Goal: Transaction & Acquisition: Purchase product/service

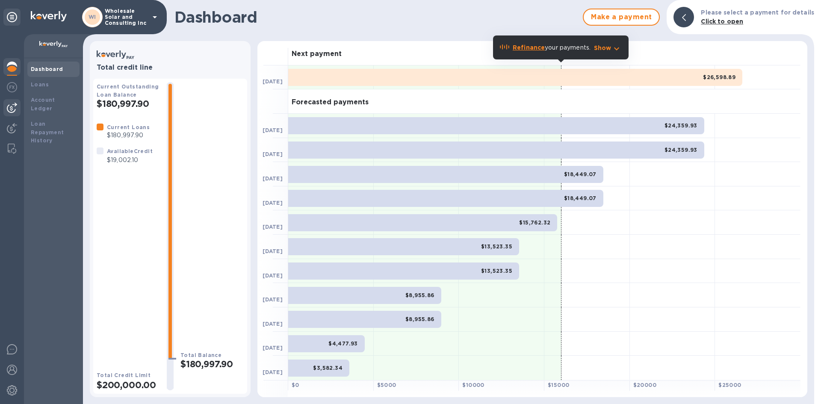
click at [13, 101] on div at bounding box center [11, 107] width 17 height 17
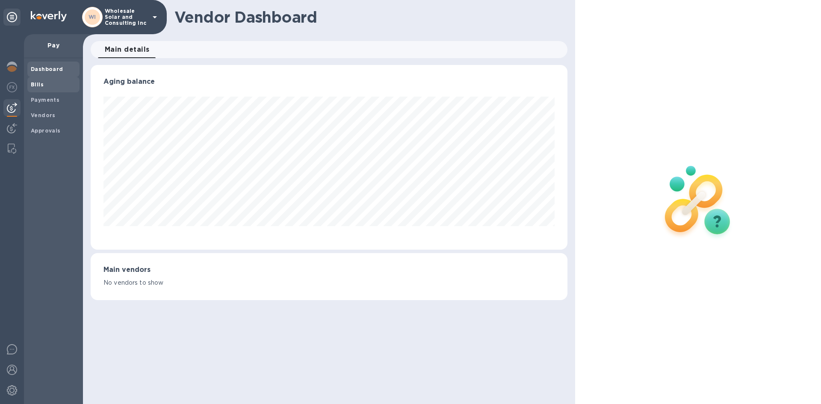
scroll to position [185, 476]
click at [45, 86] on span "Bills" at bounding box center [53, 84] width 45 height 9
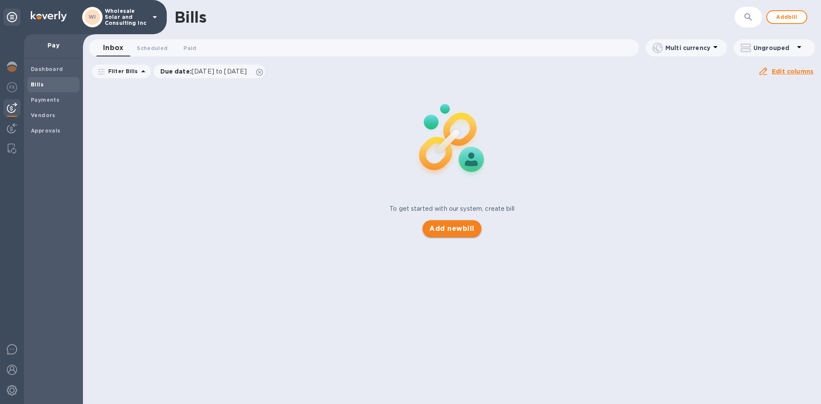
click at [458, 236] on button "Add new bill" at bounding box center [451, 228] width 59 height 17
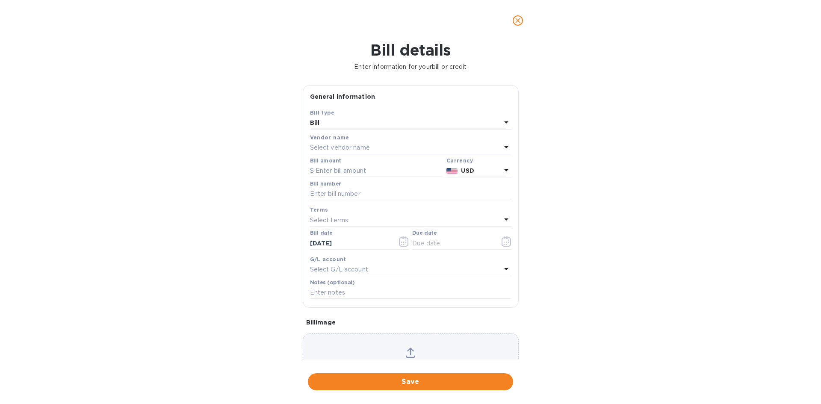
click at [365, 140] on div "Vendor name" at bounding box center [410, 137] width 201 height 9
click at [366, 147] on p "Select vendor name" at bounding box center [340, 147] width 60 height 9
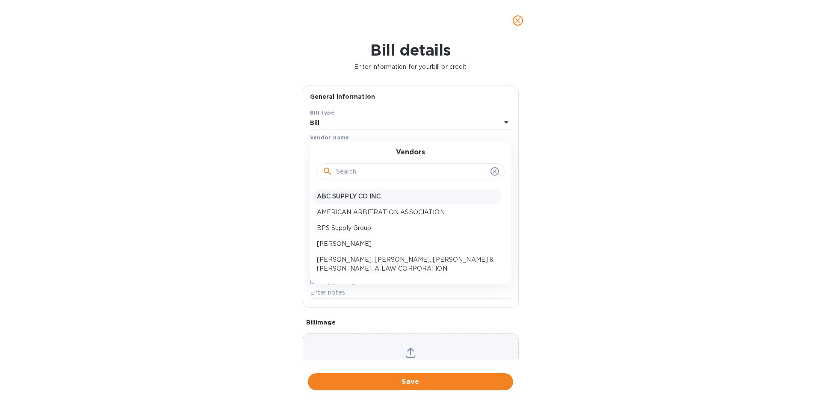
click at [359, 195] on p "ABC SUPPLY CO INC." at bounding box center [407, 196] width 181 height 9
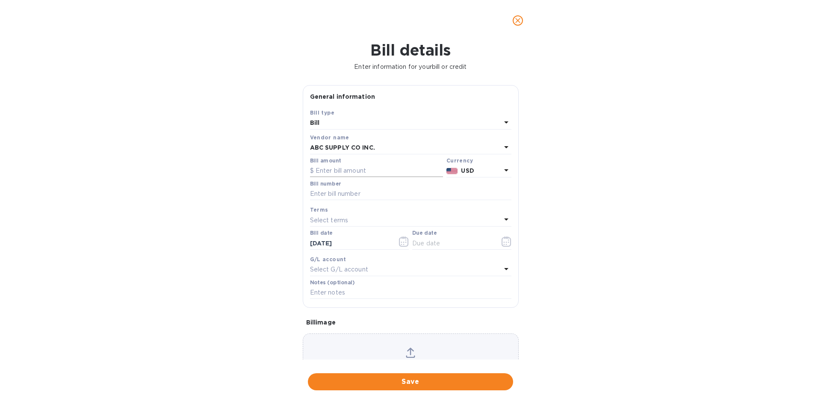
click at [344, 171] on input "text" at bounding box center [376, 171] width 133 height 13
type input "10,000"
click at [332, 193] on input "text" at bounding box center [410, 194] width 201 height 13
type input "[DATE]"
click at [443, 243] on input "text" at bounding box center [452, 243] width 81 height 13
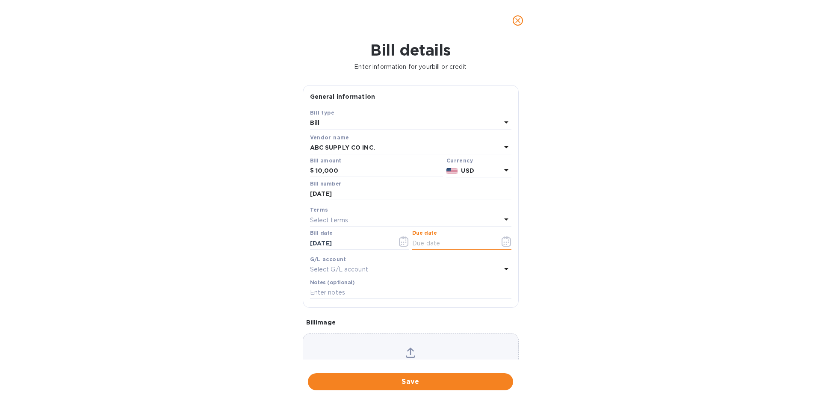
click at [509, 244] on button "button" at bounding box center [506, 241] width 20 height 21
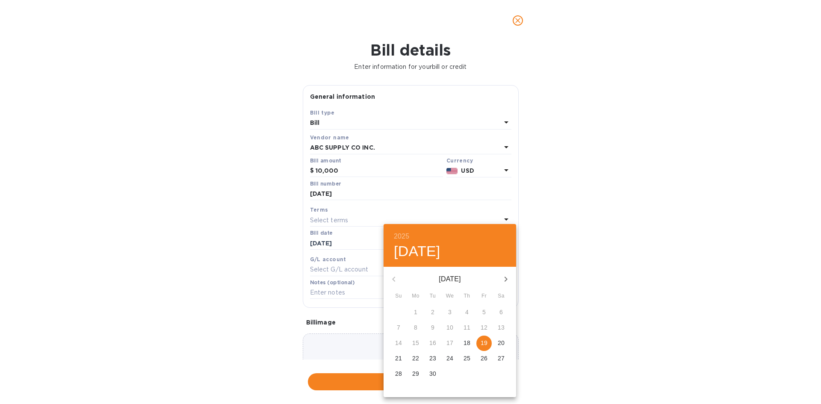
click at [480, 340] on span "19" at bounding box center [483, 343] width 15 height 9
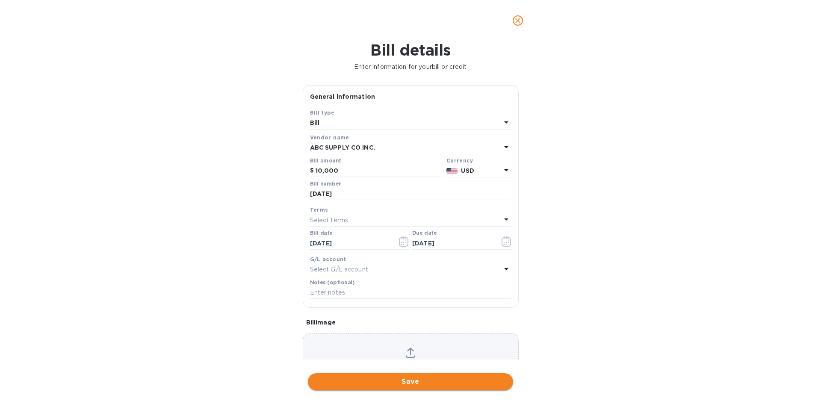
click at [415, 384] on span "Save" at bounding box center [410, 382] width 191 height 10
click at [433, 237] on input "[DATE]" at bounding box center [452, 243] width 81 height 13
click at [502, 239] on icon "button" at bounding box center [506, 241] width 10 height 10
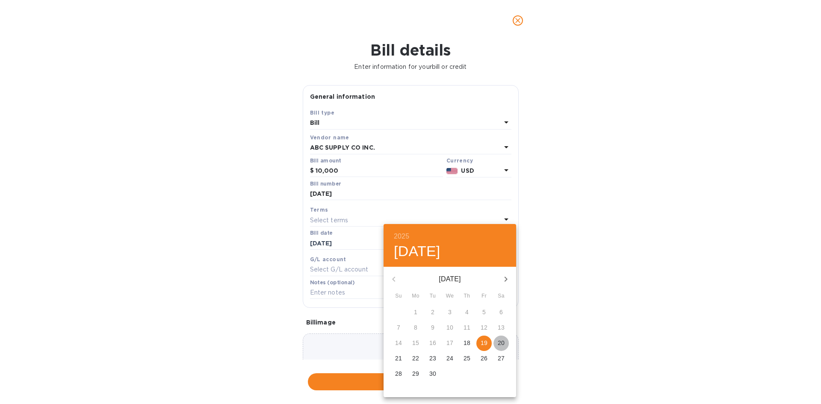
click at [495, 343] on span "20" at bounding box center [500, 343] width 15 height 9
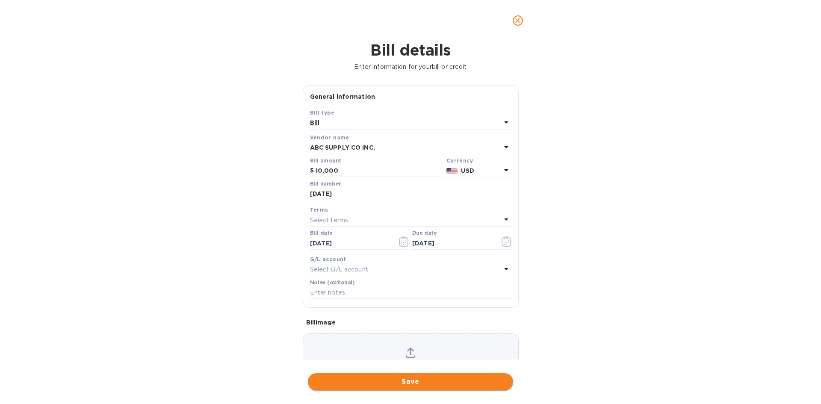
click at [439, 381] on span "Save" at bounding box center [410, 382] width 191 height 10
click at [501, 237] on icon "button" at bounding box center [506, 241] width 10 height 10
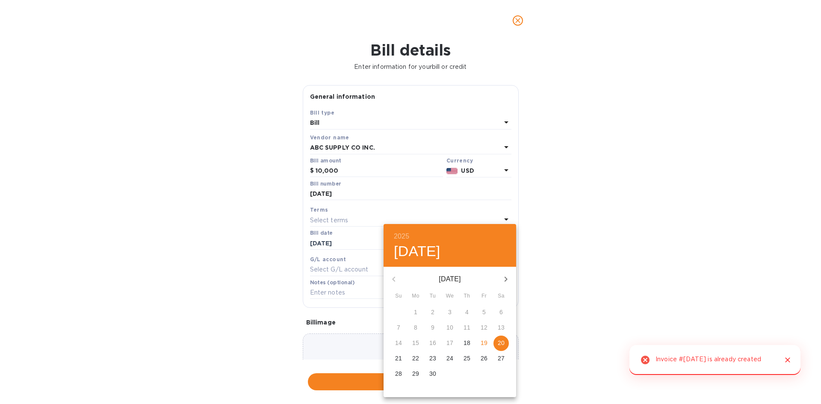
click at [484, 340] on p "19" at bounding box center [483, 343] width 7 height 9
type input "[DATE]"
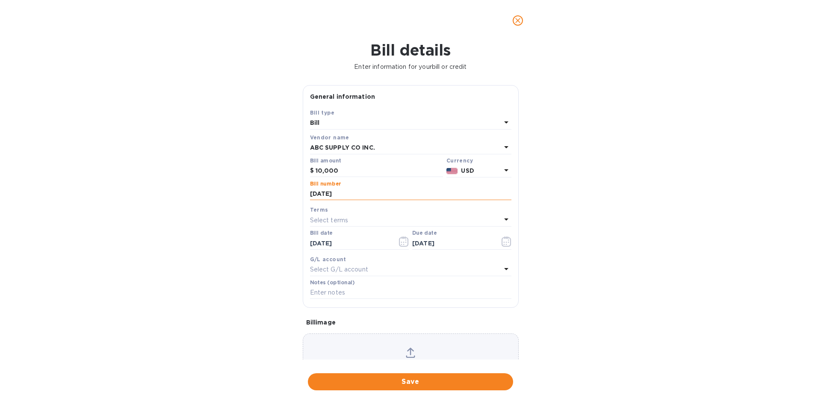
click at [343, 193] on input "[DATE]" at bounding box center [410, 194] width 201 height 13
type input "[DATE]"
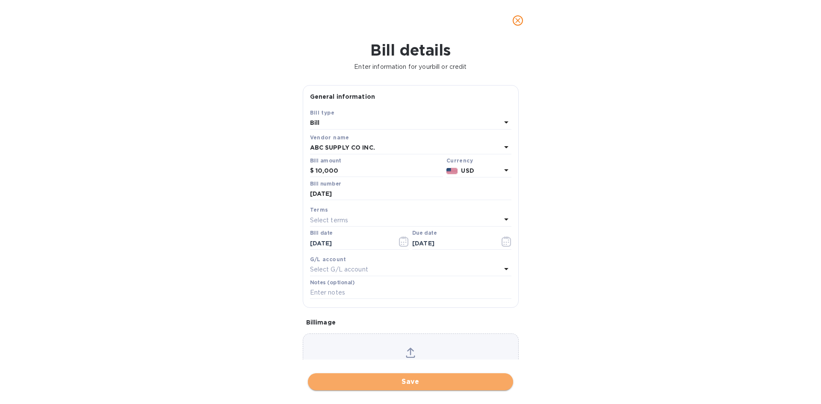
click at [416, 384] on span "Save" at bounding box center [410, 382] width 191 height 10
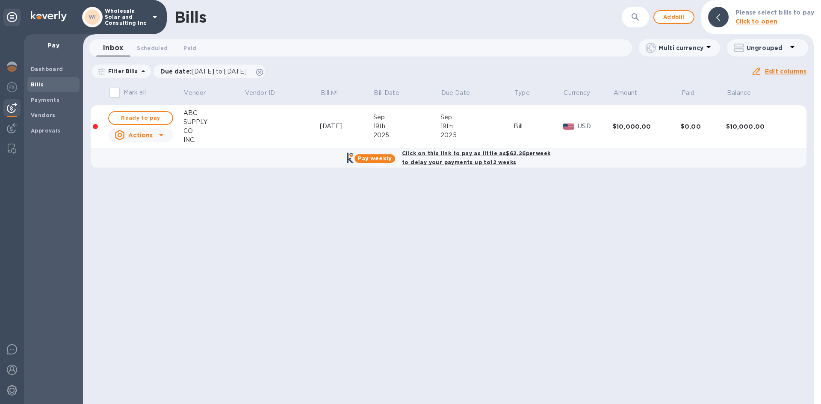
click at [441, 157] on div "Click on this link to pay as little as $62.26 per week to delay your payments u…" at bounding box center [476, 157] width 152 height 21
checkbox input "true"
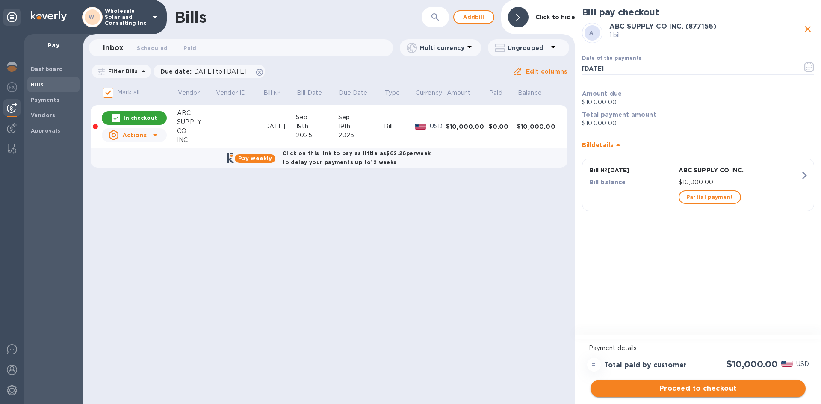
click at [717, 389] on span "Proceed to checkout" at bounding box center [697, 388] width 201 height 10
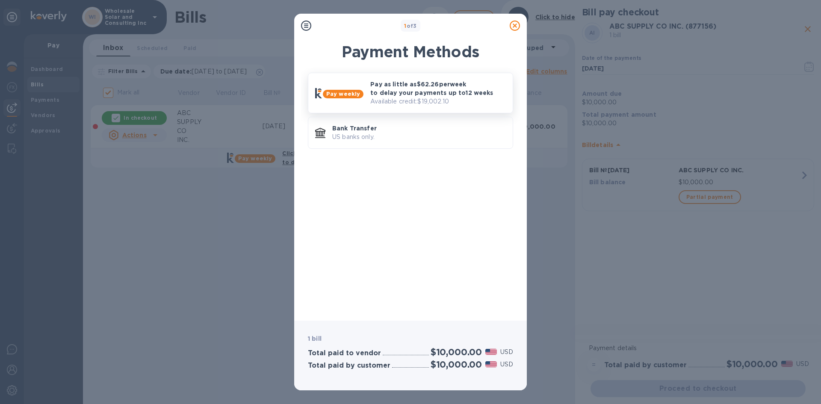
click at [384, 104] on p "Available credit: $19,002.10" at bounding box center [437, 101] width 135 height 9
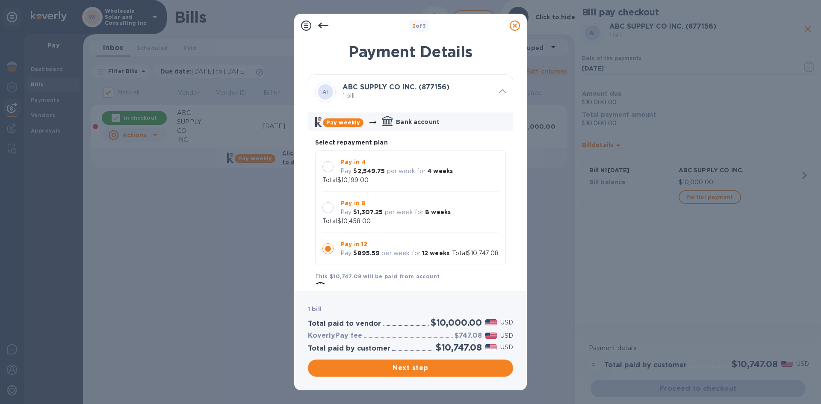
scroll to position [111, 0]
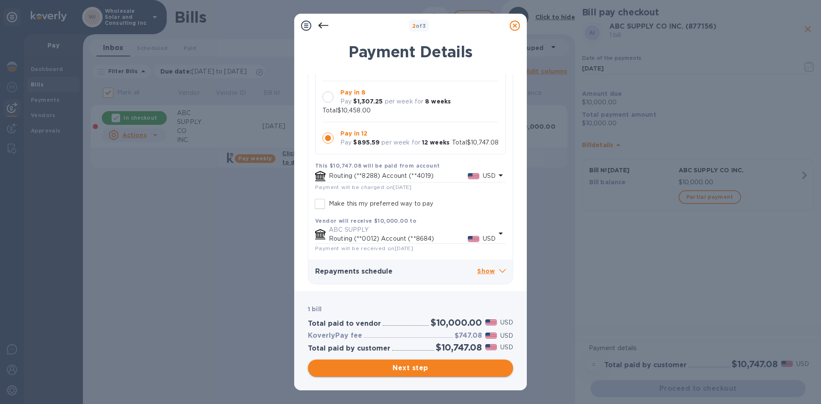
click at [420, 370] on span "Next step" at bounding box center [410, 368] width 191 height 10
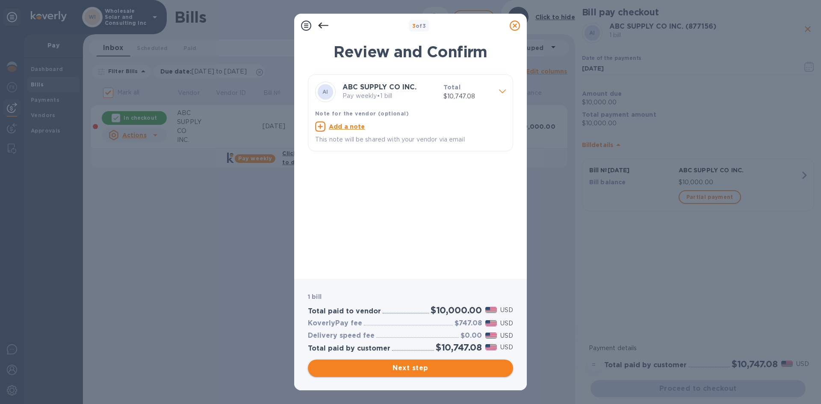
click at [420, 370] on span "Next step" at bounding box center [410, 368] width 191 height 10
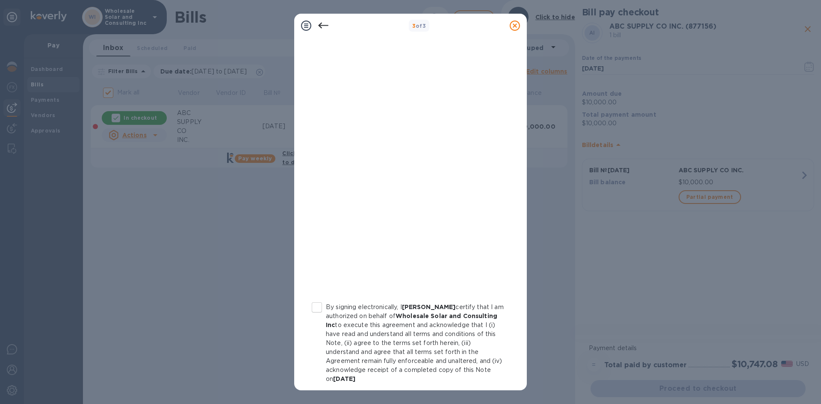
scroll to position [83, 0]
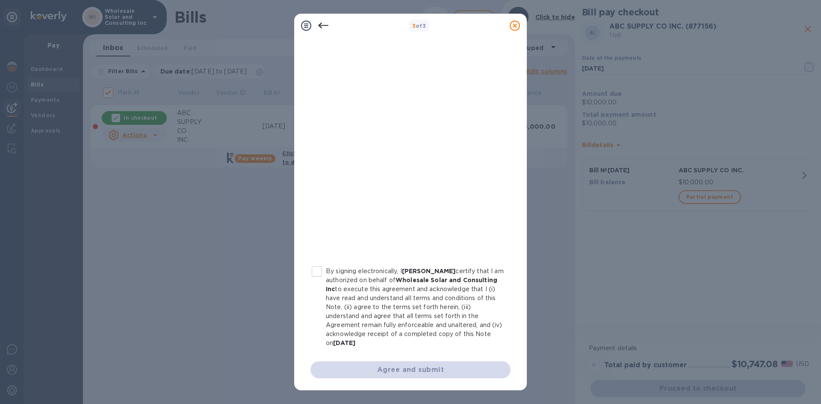
click at [315, 276] on input "By signing electronically, I [PERSON_NAME] certify that I am authorized on beha…" at bounding box center [317, 271] width 18 height 18
checkbox input "true"
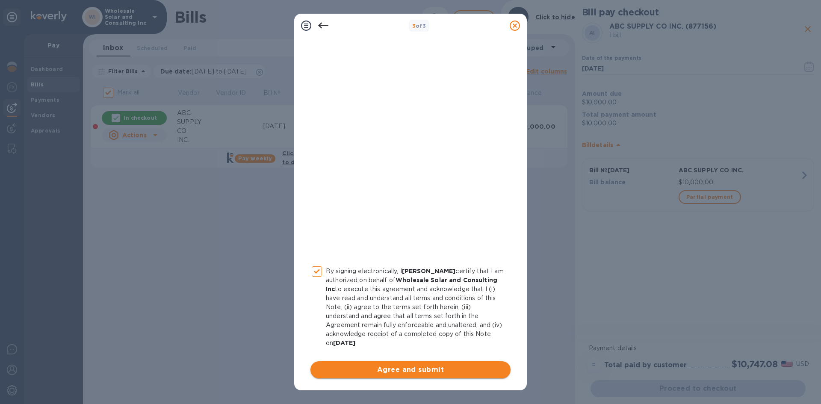
click at [399, 370] on span "Agree and submit" at bounding box center [410, 370] width 186 height 10
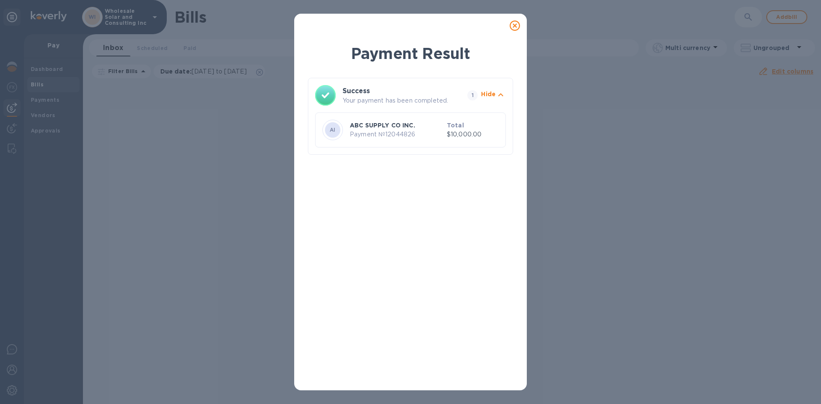
click at [513, 27] on icon at bounding box center [514, 26] width 10 height 10
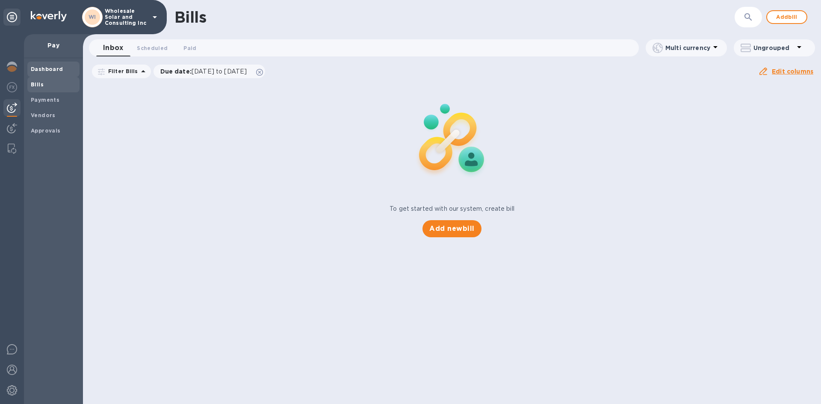
click at [33, 69] on b "Dashboard" at bounding box center [47, 69] width 32 height 6
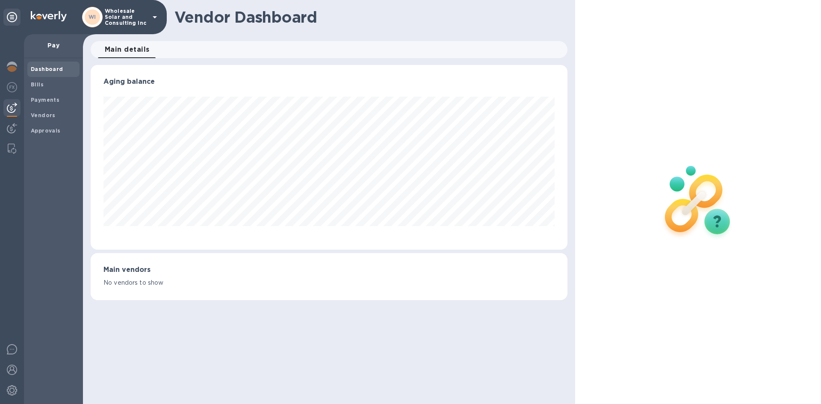
scroll to position [185, 476]
click at [14, 69] on img at bounding box center [12, 67] width 10 height 10
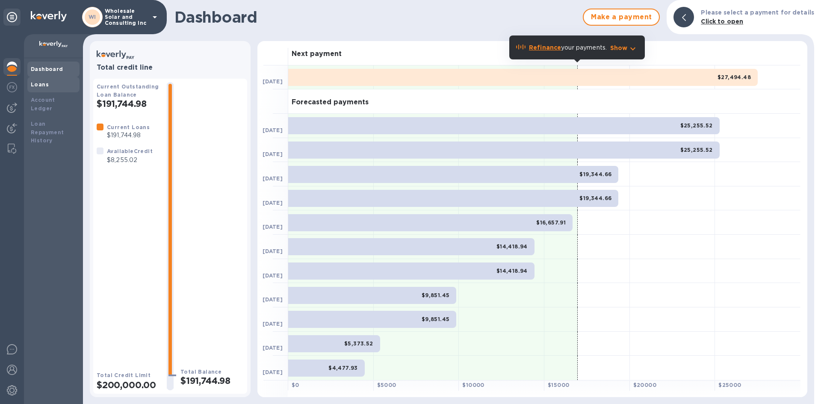
click at [56, 81] on div "Loans" at bounding box center [53, 84] width 45 height 9
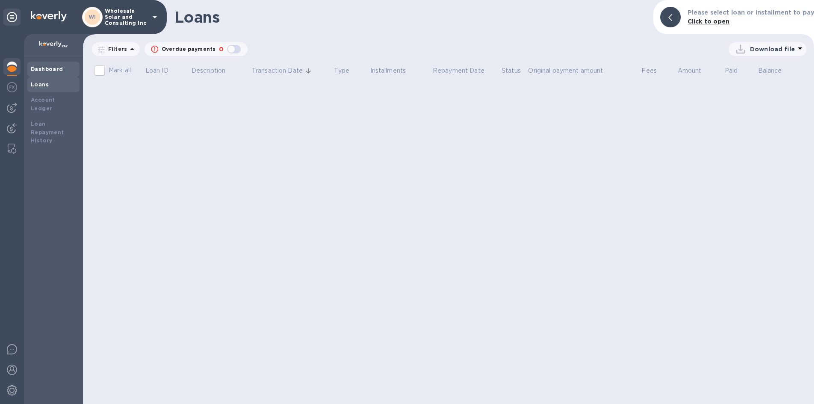
click at [63, 64] on div "Dashboard" at bounding box center [53, 69] width 52 height 15
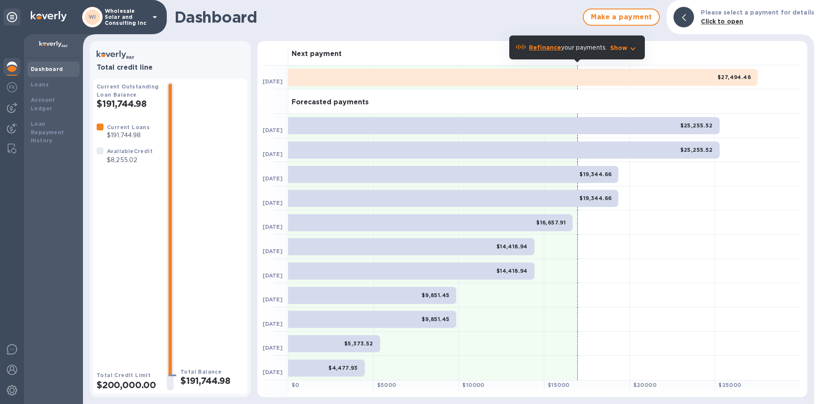
click at [4, 74] on div at bounding box center [11, 67] width 17 height 19
click at [16, 91] on img at bounding box center [12, 87] width 10 height 10
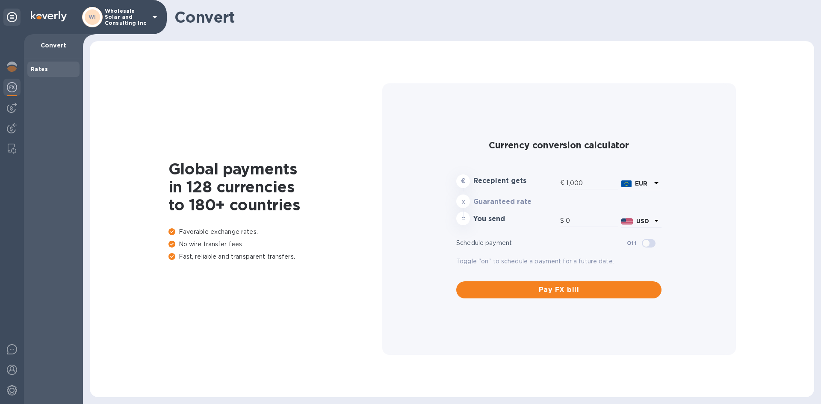
type input "1,181.39"
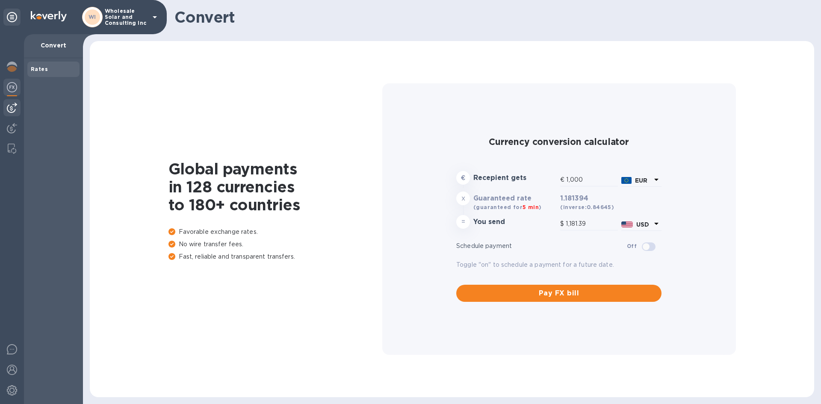
click at [12, 106] on img at bounding box center [12, 108] width 10 height 10
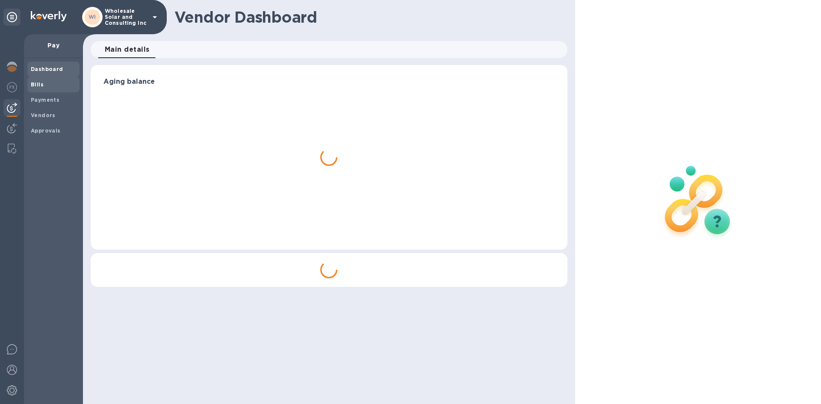
click at [42, 88] on span "Bills" at bounding box center [37, 84] width 13 height 9
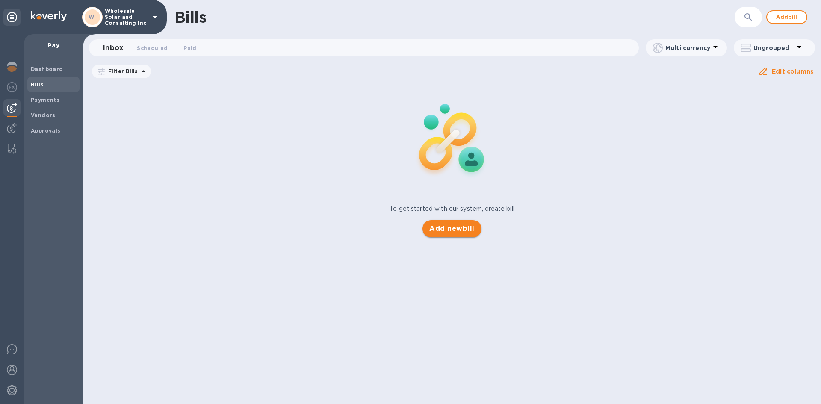
click at [471, 234] on button "Add new bill" at bounding box center [451, 228] width 59 height 17
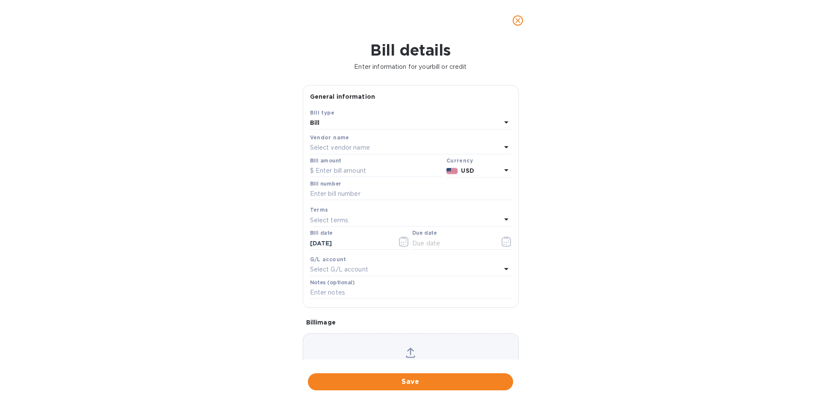
click at [339, 142] on div "Select vendor name" at bounding box center [405, 148] width 191 height 12
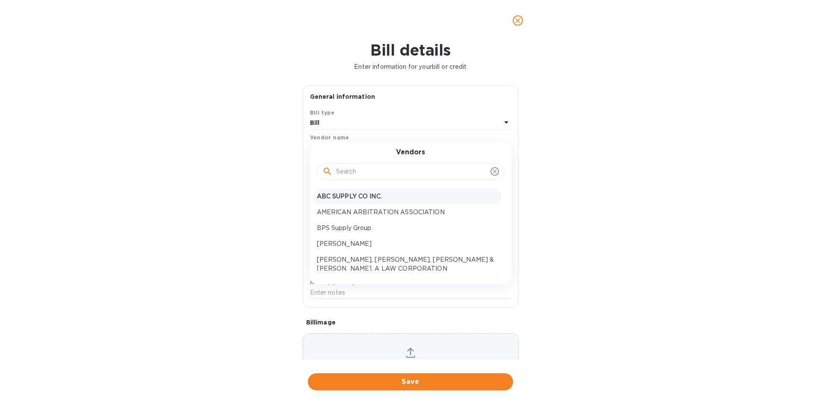
click at [348, 196] on p "ABC SUPPLY CO INC." at bounding box center [407, 196] width 181 height 9
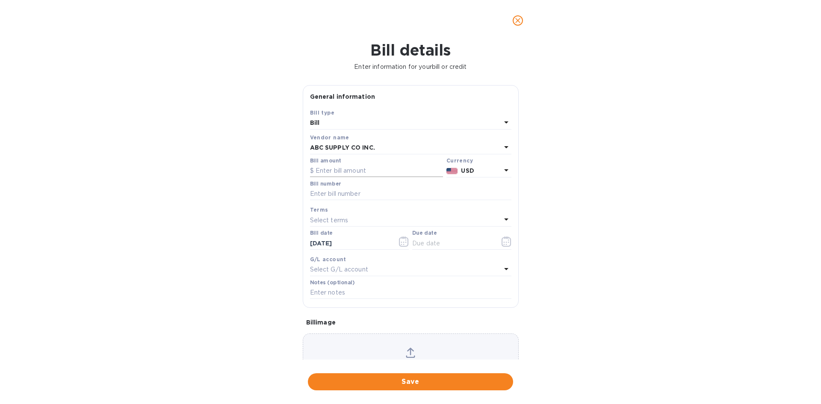
click at [339, 171] on input "text" at bounding box center [376, 171] width 133 height 13
type input "1,000"
click at [366, 198] on input "text" at bounding box center [410, 194] width 201 height 13
type input "abc"
click at [502, 247] on button "button" at bounding box center [506, 241] width 20 height 21
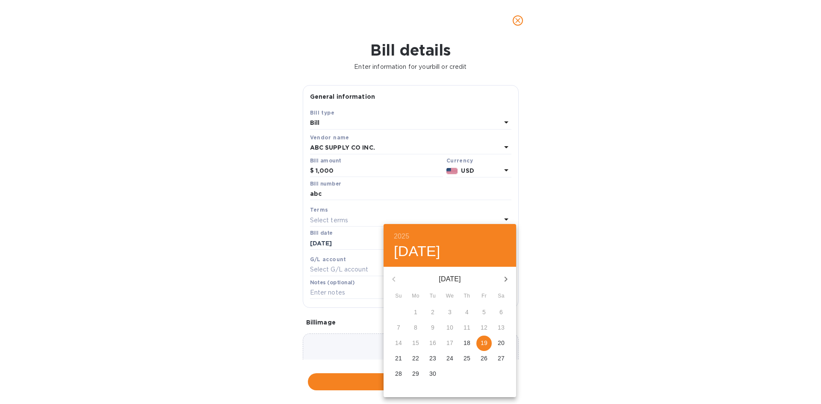
click at [483, 347] on button "19" at bounding box center [483, 343] width 15 height 15
type input "[DATE]"
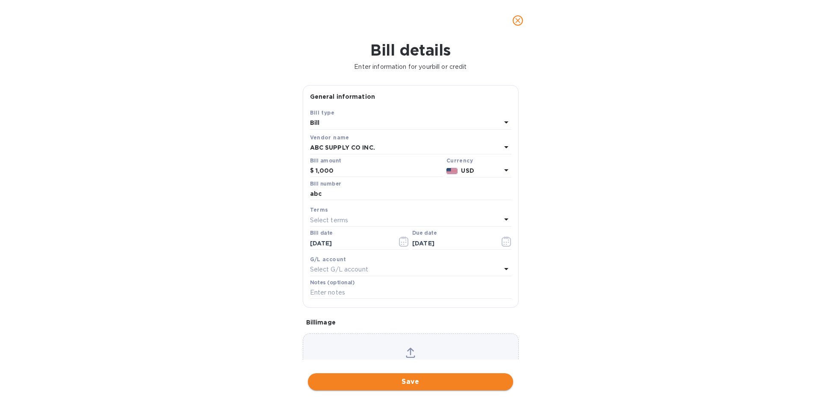
click at [453, 385] on span "Save" at bounding box center [410, 382] width 191 height 10
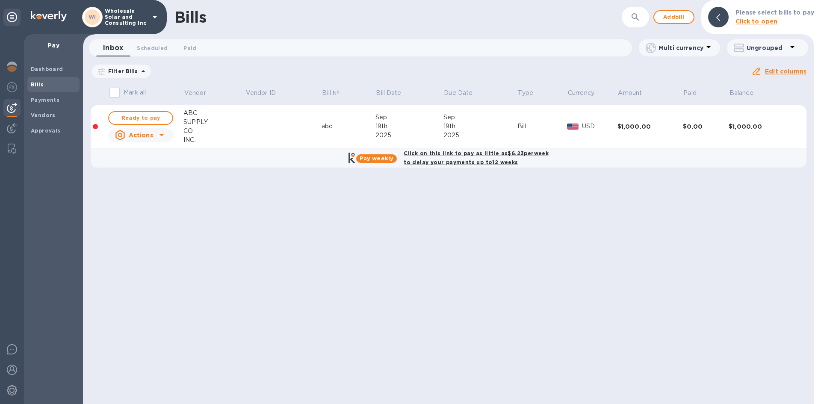
click at [419, 156] on b "Click on this link to pay as little as $6.23 per week to delay your payments up…" at bounding box center [475, 157] width 145 height 15
checkbox input "true"
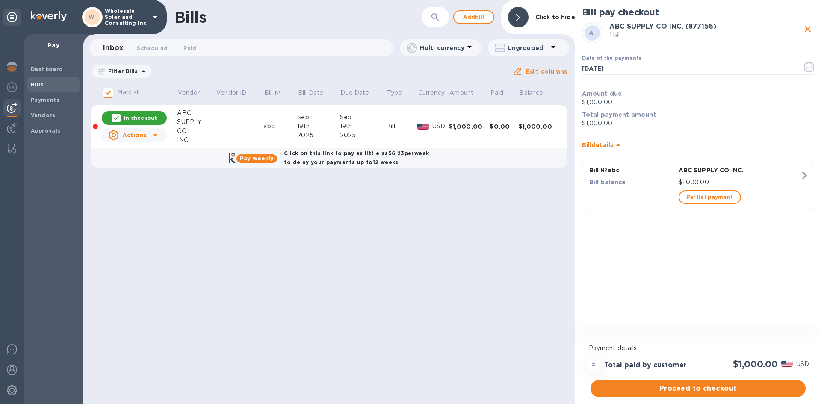
click at [695, 386] on span "Proceed to checkout" at bounding box center [697, 388] width 201 height 10
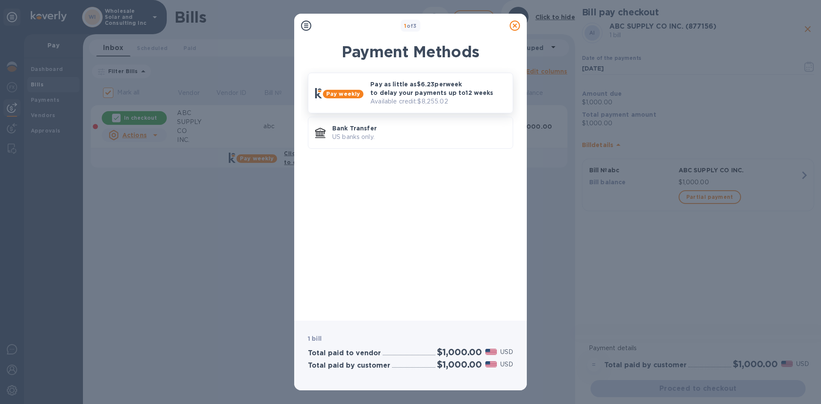
click at [415, 102] on p "Available credit: $8,255.02" at bounding box center [437, 101] width 135 height 9
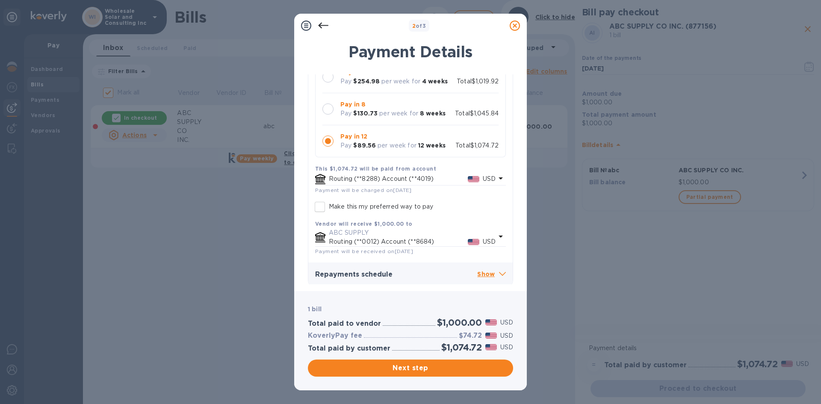
scroll to position [93, 0]
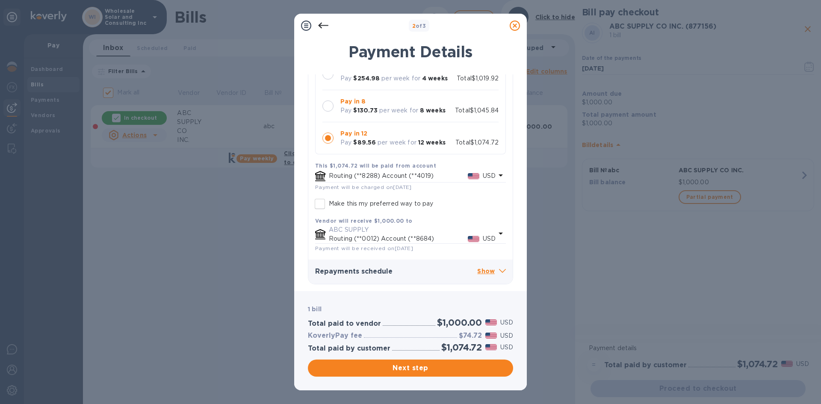
click at [328, 141] on div at bounding box center [327, 137] width 11 height 11
click at [432, 369] on span "Next step" at bounding box center [410, 368] width 191 height 10
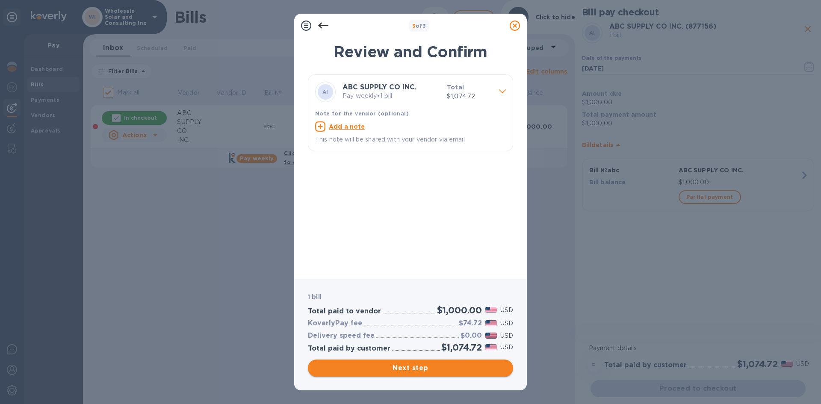
click at [432, 369] on span "Next step" at bounding box center [410, 368] width 191 height 10
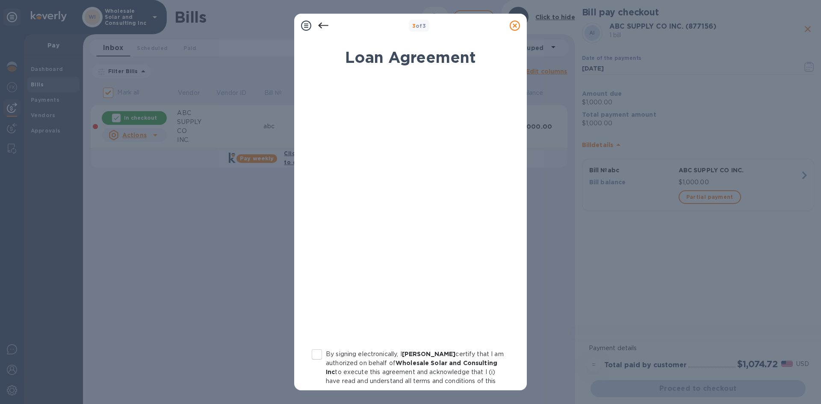
scroll to position [83, 0]
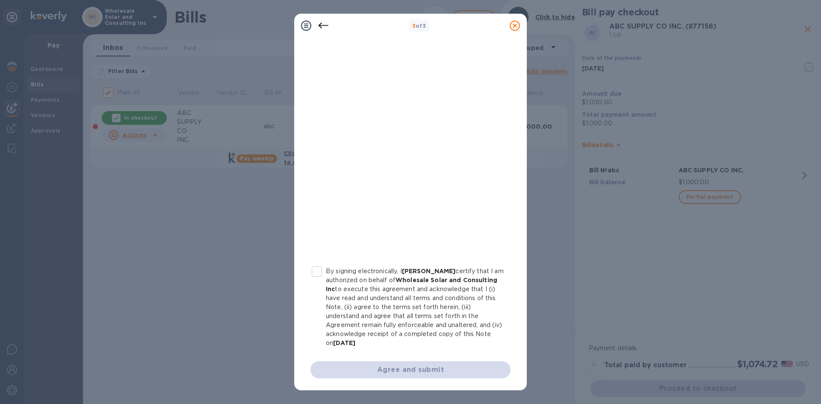
click at [321, 273] on input "By signing electronically, I [PERSON_NAME] certify that I am authorized on beha…" at bounding box center [317, 271] width 18 height 18
checkbox input "true"
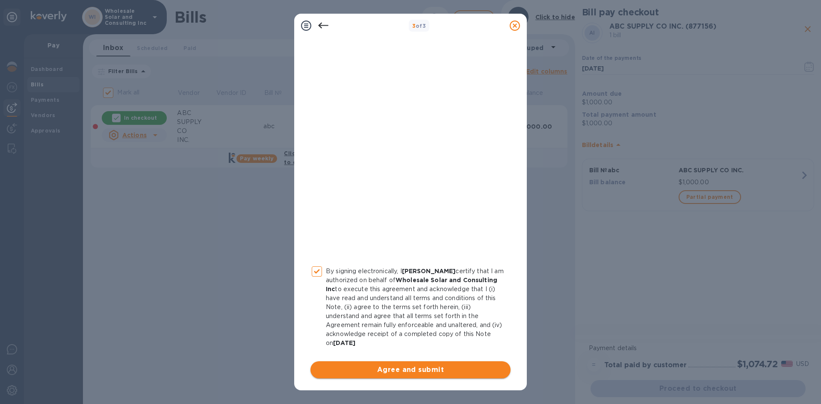
click at [409, 368] on span "Agree and submit" at bounding box center [410, 370] width 186 height 10
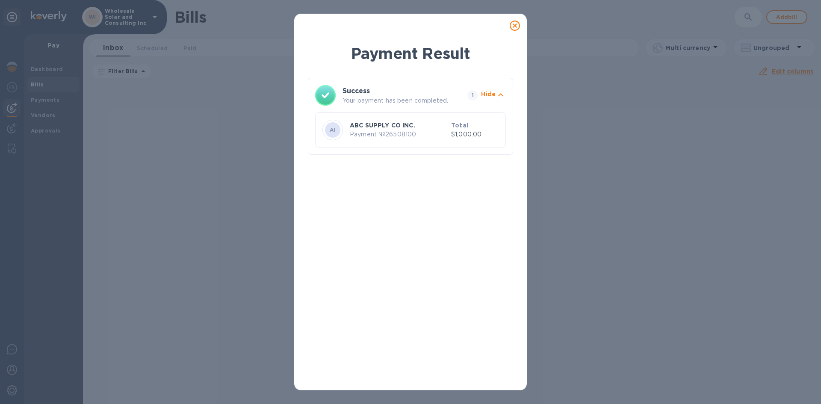
click at [514, 25] on icon at bounding box center [514, 26] width 10 height 10
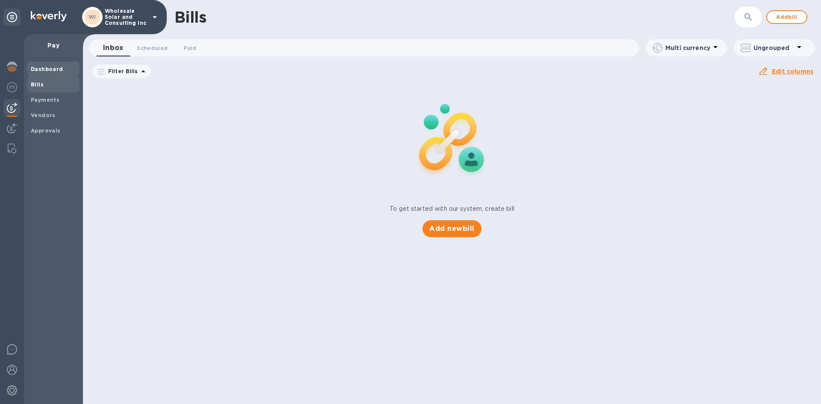
click at [56, 68] on b "Dashboard" at bounding box center [47, 69] width 32 height 6
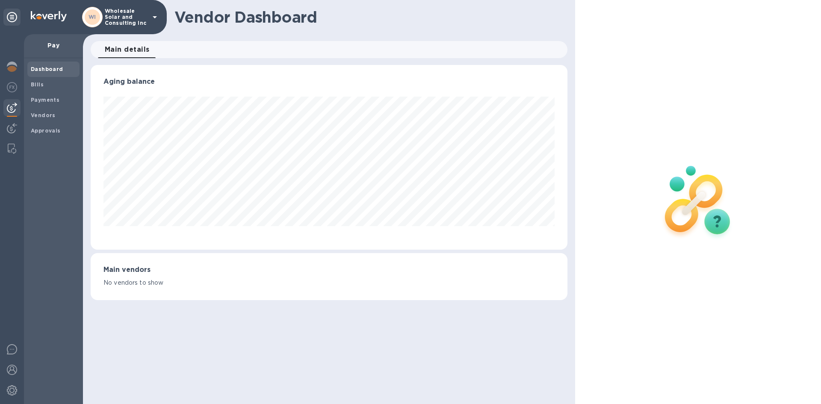
scroll to position [185, 476]
click at [43, 68] on b "Dashboard" at bounding box center [47, 69] width 32 height 6
click at [33, 81] on b "Bills" at bounding box center [37, 84] width 13 height 6
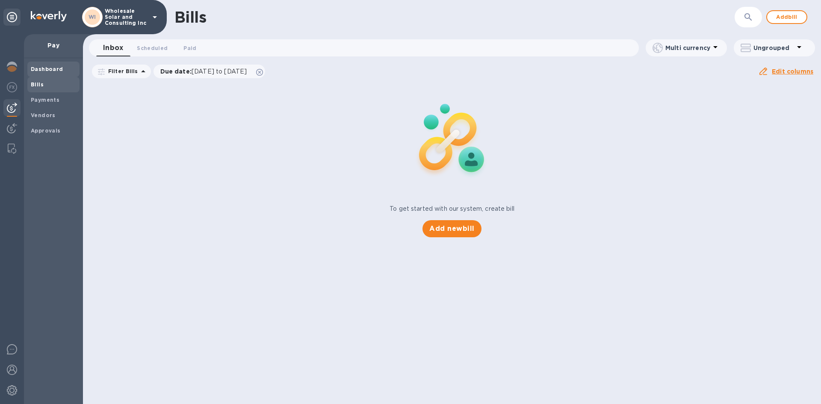
click at [45, 65] on span "Dashboard" at bounding box center [47, 69] width 32 height 9
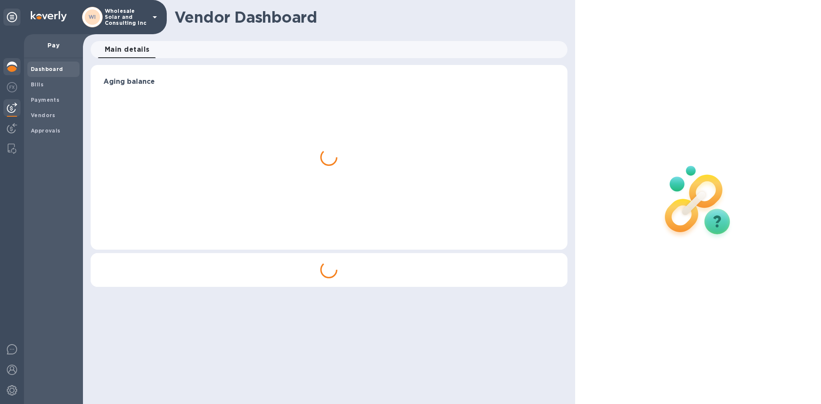
click at [20, 65] on div at bounding box center [11, 67] width 17 height 19
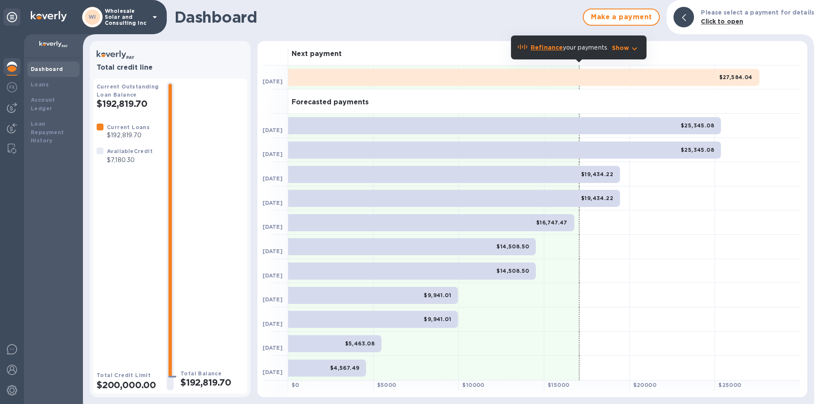
click at [331, 31] on div "Dashboard Make a payment Please select a payment for details Click to open" at bounding box center [448, 17] width 731 height 34
